Goal: Task Accomplishment & Management: Complete application form

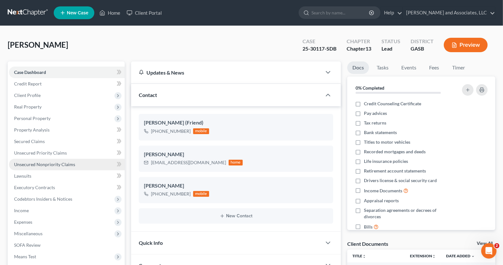
click at [58, 159] on link "Unsecured Nonpriority Claims" at bounding box center [67, 165] width 116 height 12
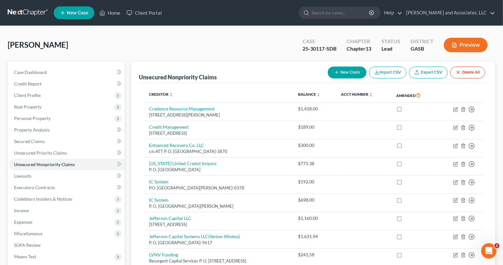
click at [476, 47] on button "Preview" at bounding box center [466, 45] width 44 height 14
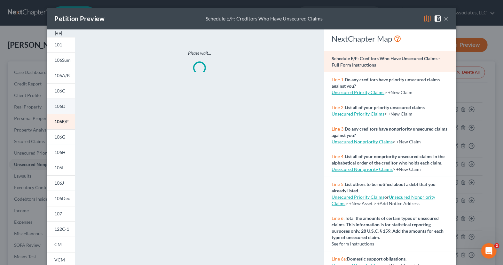
click at [68, 108] on link "106D" at bounding box center [61, 106] width 28 height 15
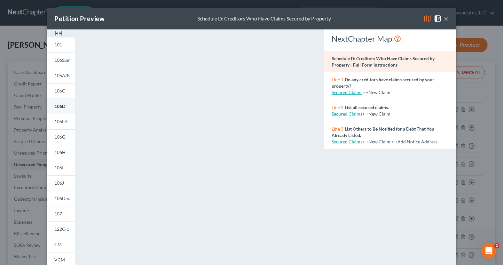
click at [62, 105] on span "106D" at bounding box center [60, 105] width 11 height 5
click at [18, 118] on div "Petition Preview Schedule D: Creditors Who Have Claims Secured by Property × 10…" at bounding box center [251, 132] width 503 height 265
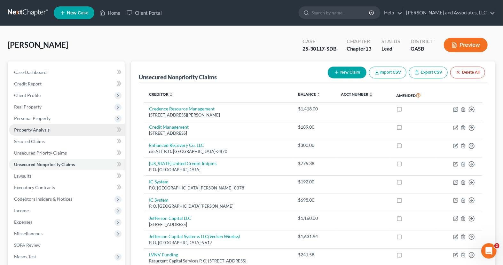
click at [53, 126] on link "Property Analysis" at bounding box center [67, 130] width 116 height 12
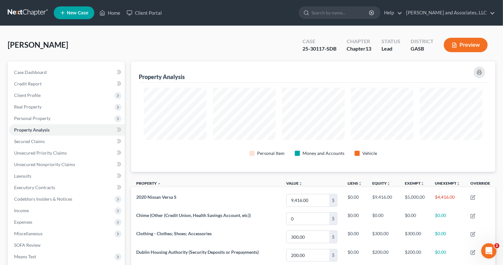
click at [457, 42] on button "Preview" at bounding box center [466, 45] width 44 height 14
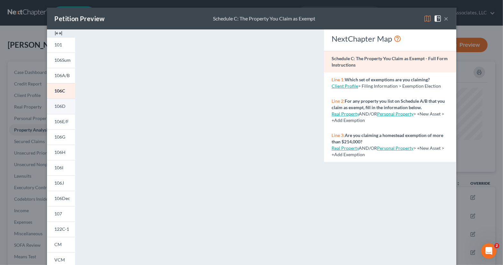
click at [65, 107] on span "106D" at bounding box center [60, 105] width 11 height 5
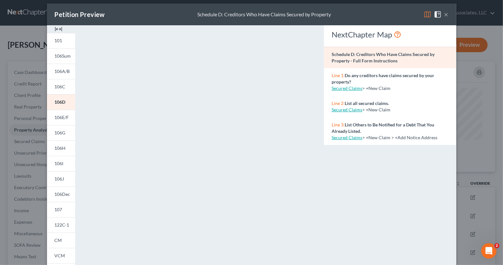
scroll to position [10, 0]
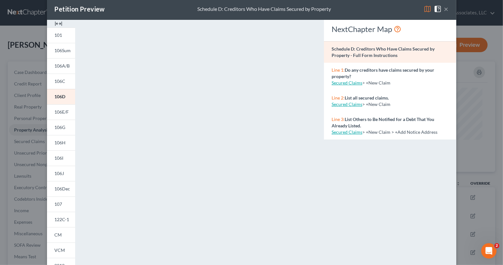
click at [26, 113] on div "Petition Preview Schedule D: Creditors Who Have Claims Secured by Property × 10…" at bounding box center [251, 132] width 503 height 265
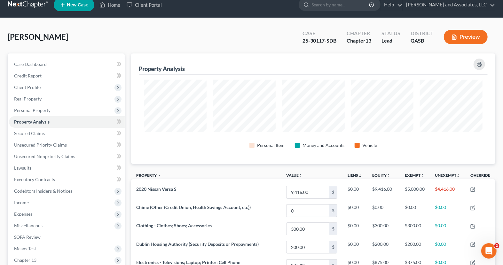
scroll to position [0, 0]
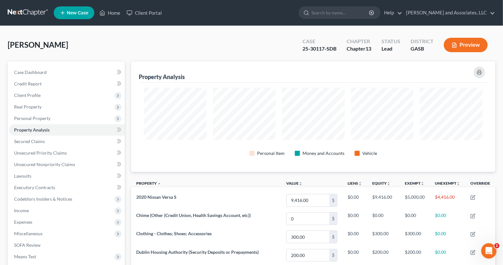
click at [457, 42] on button "Preview" at bounding box center [466, 45] width 44 height 14
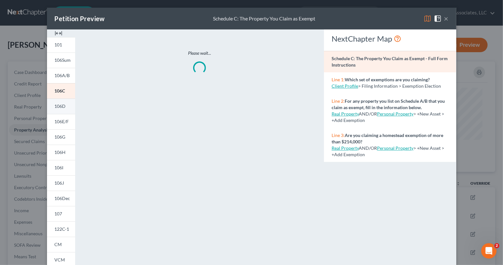
click at [61, 110] on link "106D" at bounding box center [61, 106] width 28 height 15
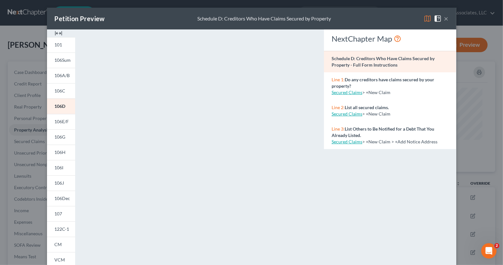
click at [445, 19] on button "×" at bounding box center [446, 19] width 4 height 8
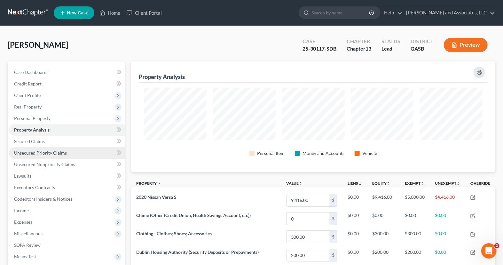
click at [75, 152] on link "Unsecured Priority Claims" at bounding box center [67, 153] width 116 height 12
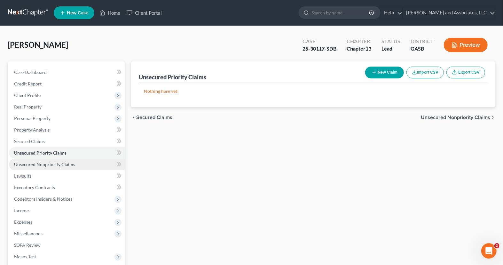
click at [96, 163] on link "Unsecured Nonpriority Claims" at bounding box center [67, 165] width 116 height 12
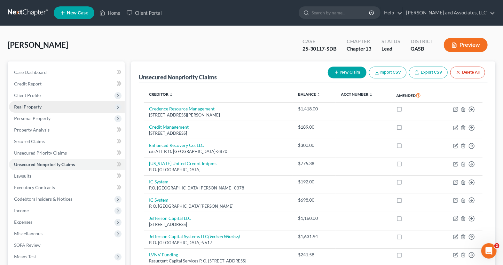
click at [97, 102] on span "Real Property" at bounding box center [67, 107] width 116 height 12
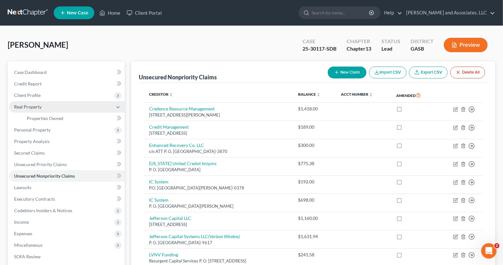
click at [97, 111] on span "Real Property" at bounding box center [67, 107] width 116 height 12
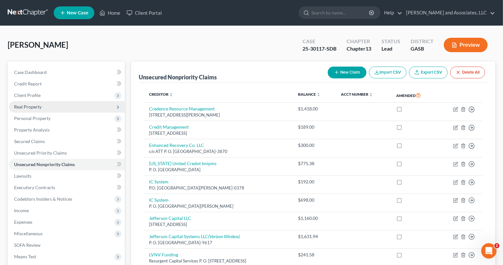
click at [93, 107] on span "Real Property" at bounding box center [67, 107] width 116 height 12
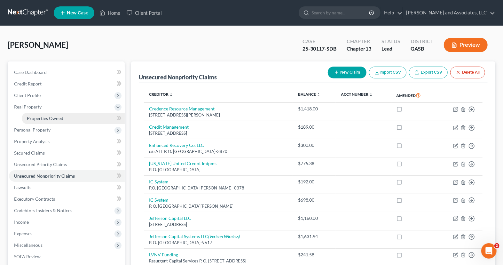
click at [93, 120] on link "Properties Owned" at bounding box center [73, 119] width 103 height 12
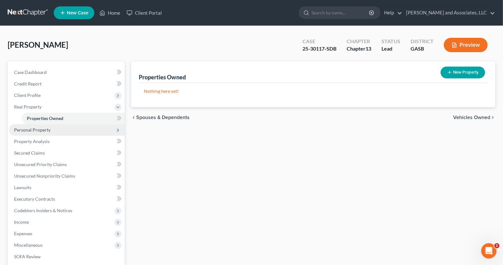
click at [93, 130] on span "Personal Property" at bounding box center [67, 130] width 116 height 12
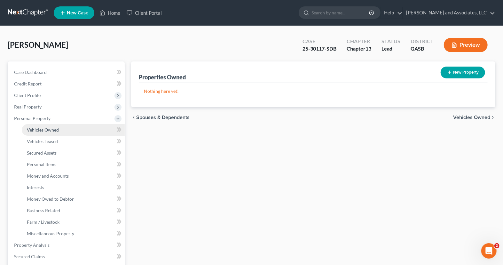
click at [90, 129] on link "Vehicles Owned" at bounding box center [73, 130] width 103 height 12
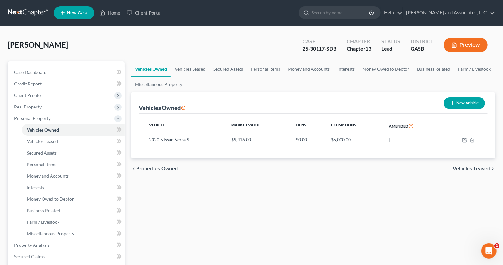
click at [470, 46] on button "Preview" at bounding box center [466, 45] width 44 height 14
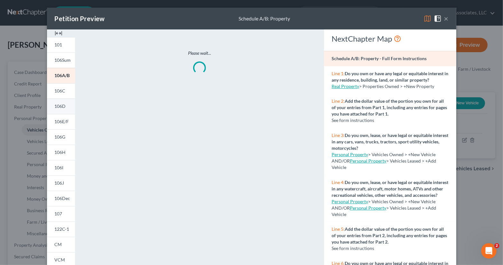
click at [72, 107] on link "106D" at bounding box center [61, 106] width 28 height 15
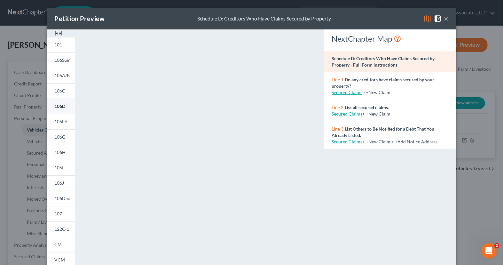
click at [66, 105] on link "106D" at bounding box center [61, 106] width 28 height 15
click at [218, 4] on div "Petition Preview Schedule D: Creditors Who Have Claims Secured by Property × 10…" at bounding box center [251, 132] width 503 height 265
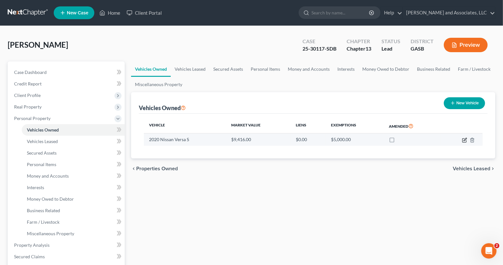
click at [466, 141] on icon "button" at bounding box center [464, 140] width 5 height 5
select select "0"
select select "6"
select select "2"
select select "0"
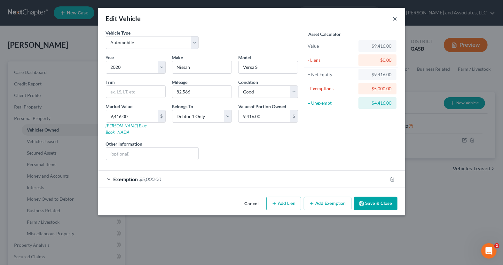
click at [395, 21] on button "×" at bounding box center [395, 19] width 4 height 8
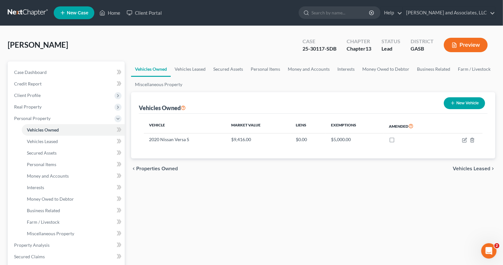
click at [458, 45] on button "Preview" at bounding box center [466, 45] width 44 height 14
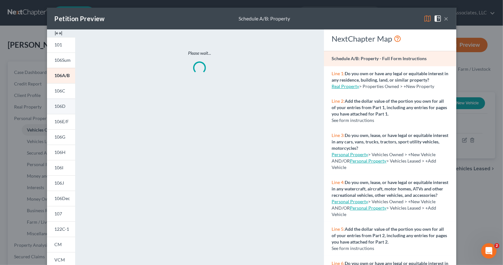
click at [68, 108] on link "106D" at bounding box center [61, 106] width 28 height 15
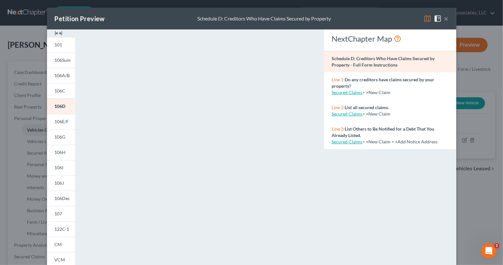
click at [447, 19] on button "×" at bounding box center [446, 19] width 4 height 8
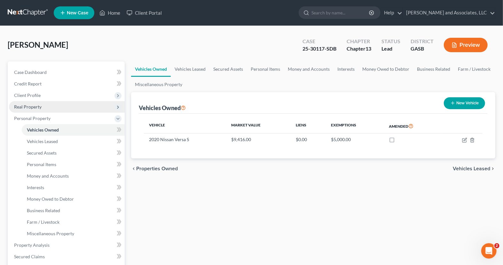
click at [45, 110] on span "Real Property" at bounding box center [67, 107] width 116 height 12
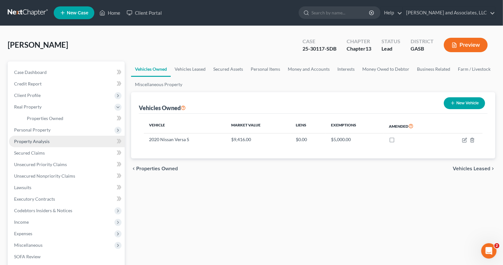
click at [73, 139] on link "Property Analysis" at bounding box center [67, 142] width 116 height 12
